Goal: Find specific page/section: Find specific page/section

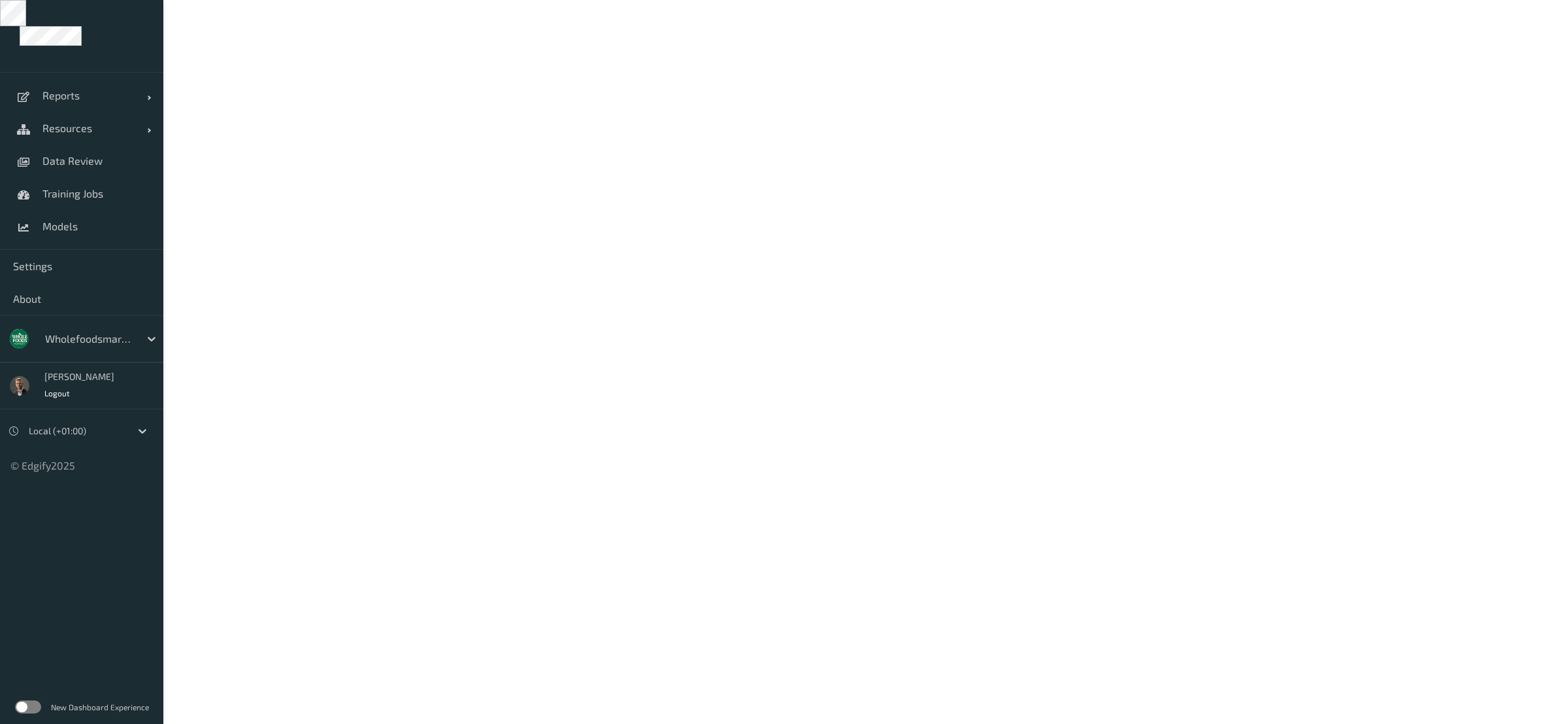
click at [91, 341] on div at bounding box center [89, 338] width 88 height 16
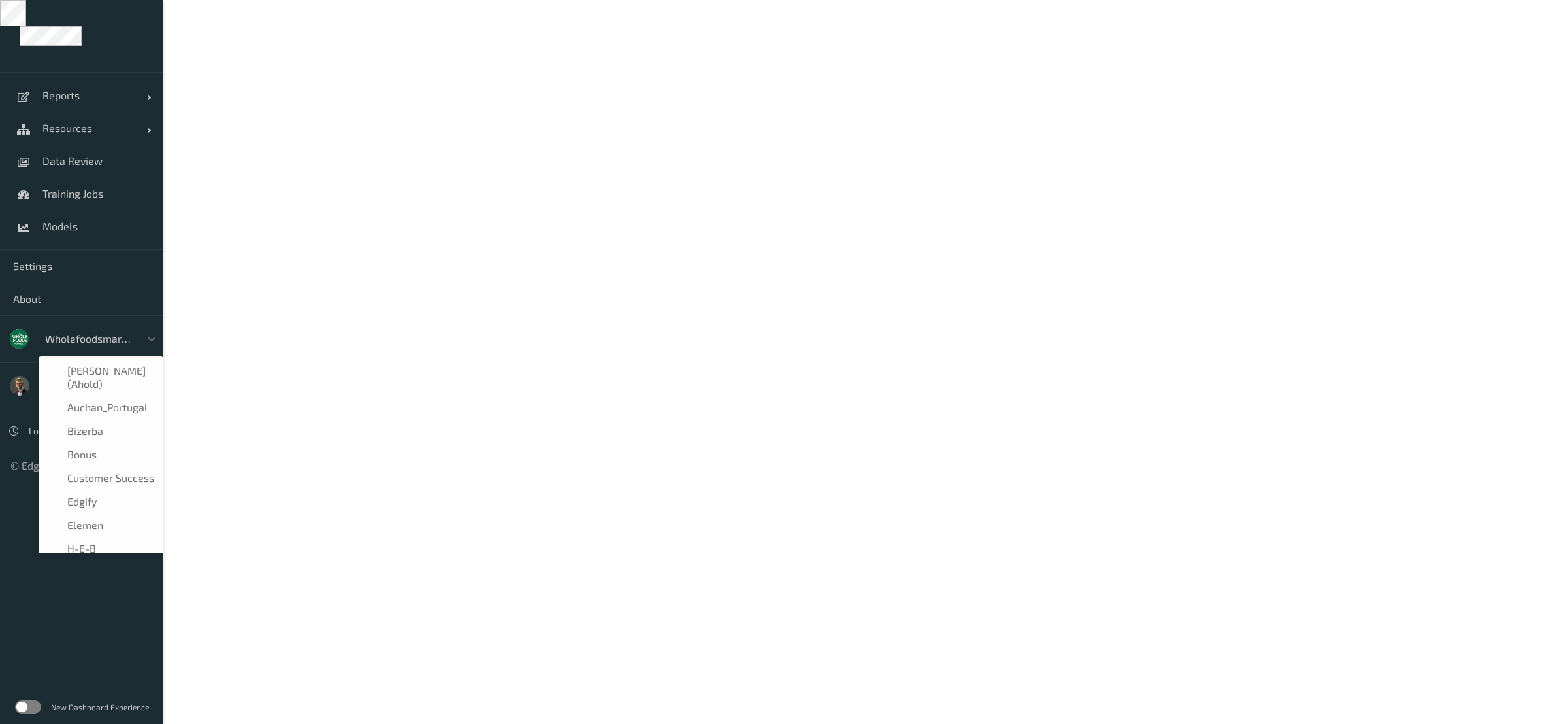
scroll to position [275, 0]
click at [106, 413] on span "Sainsburys" at bounding box center [92, 415] width 51 height 13
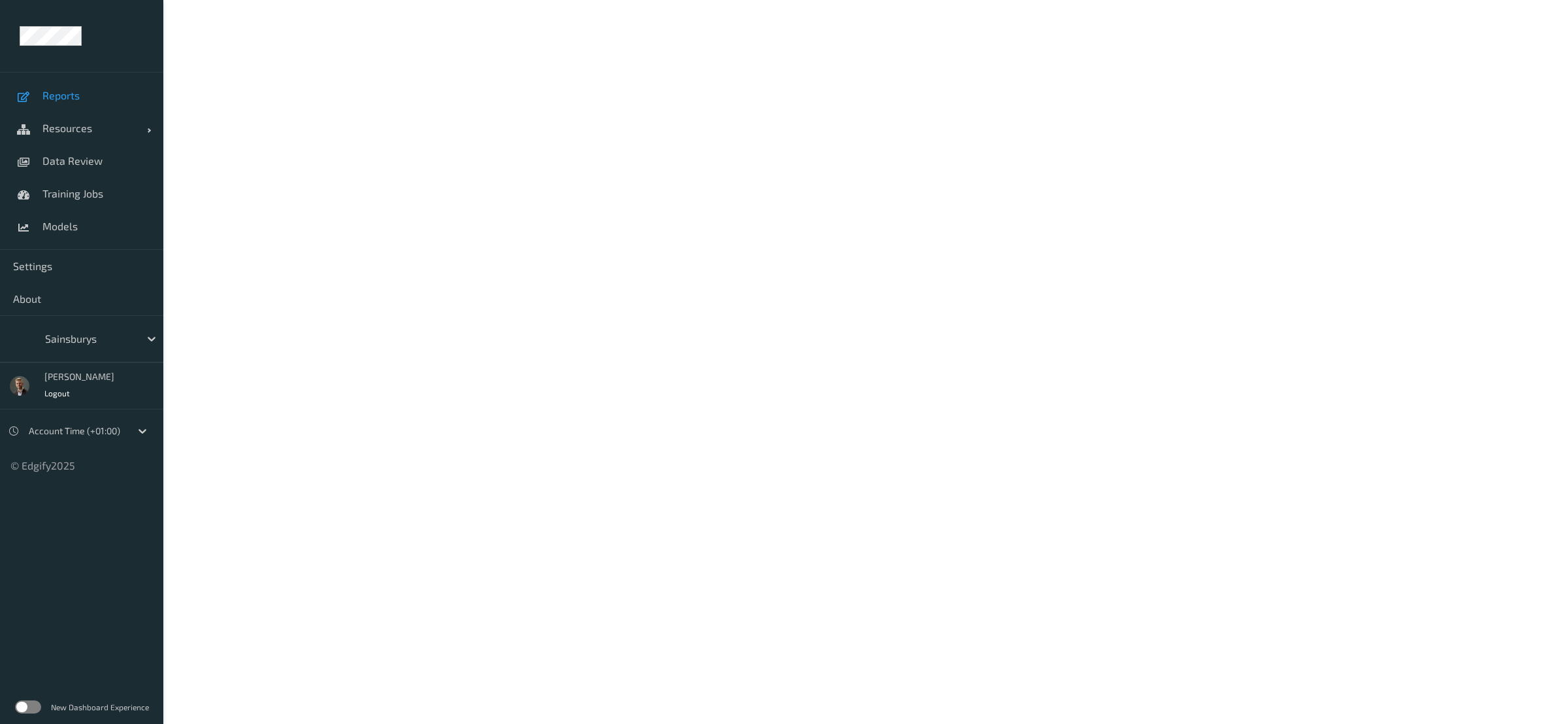
click at [61, 99] on span "Reports" at bounding box center [96, 96] width 108 height 13
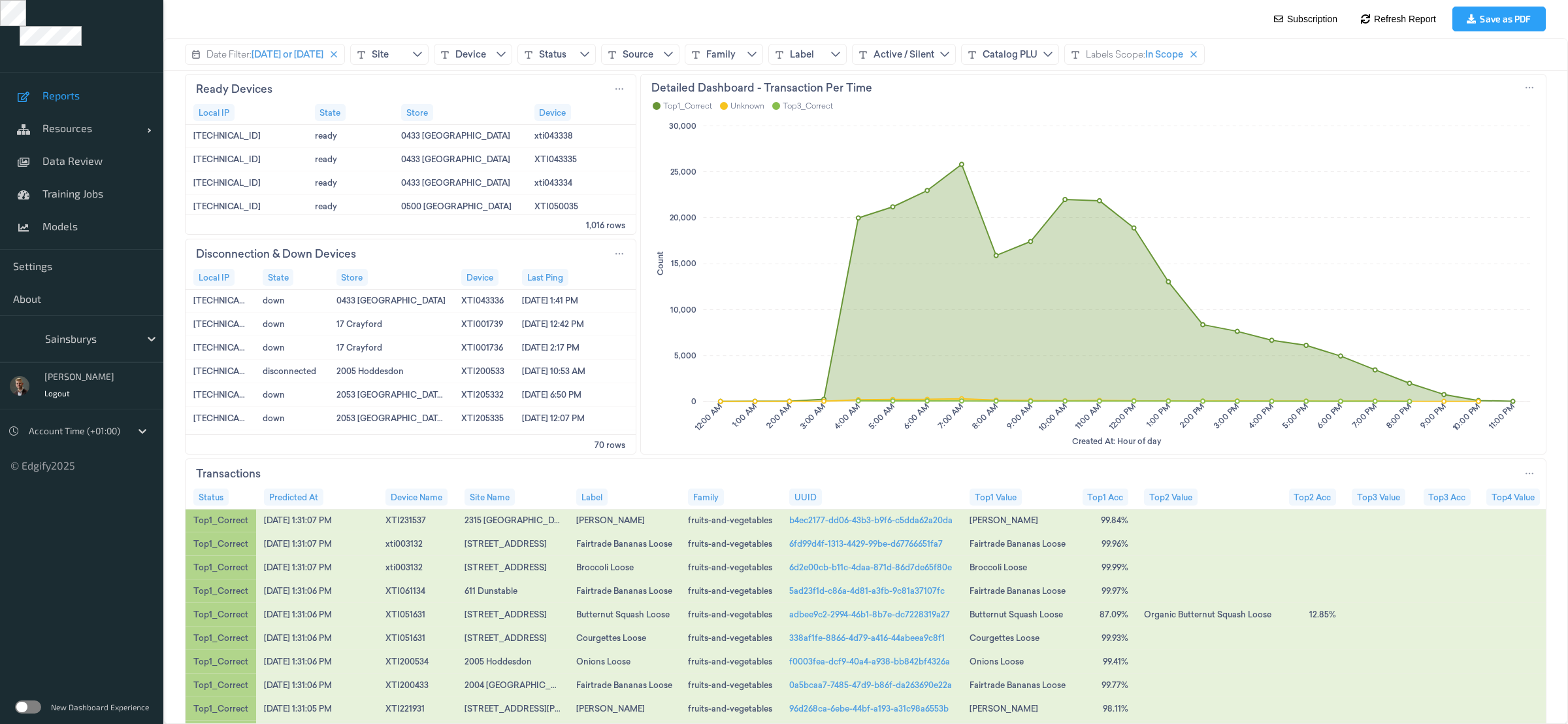
scroll to position [1073, 0]
